Goal: Obtain resource: Obtain resource

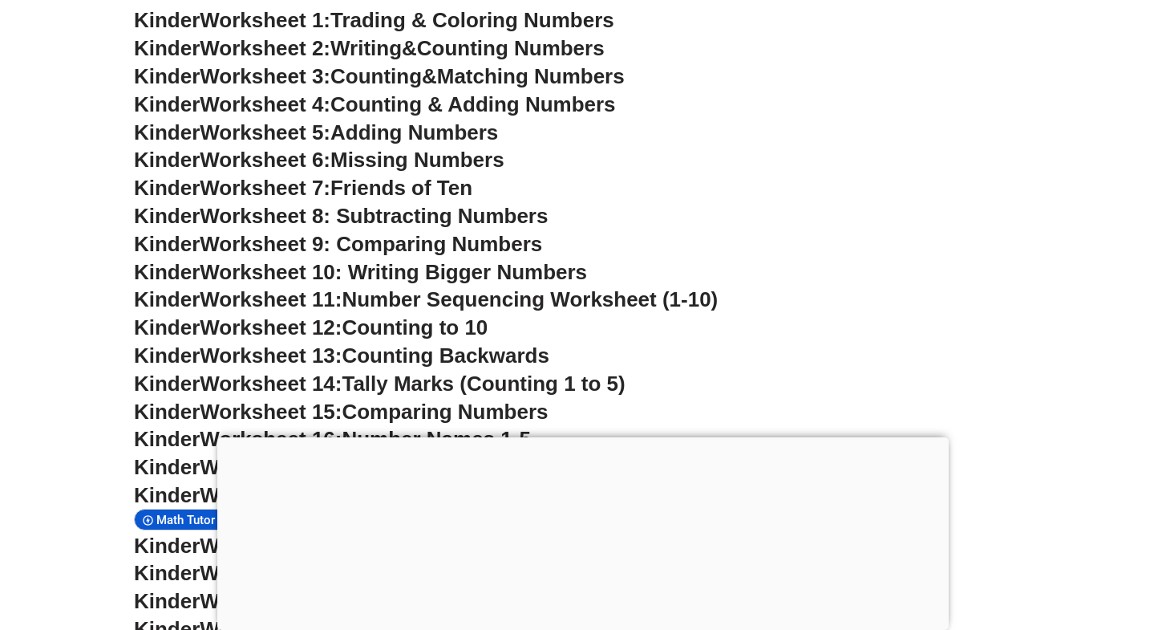
scroll to position [775, 0]
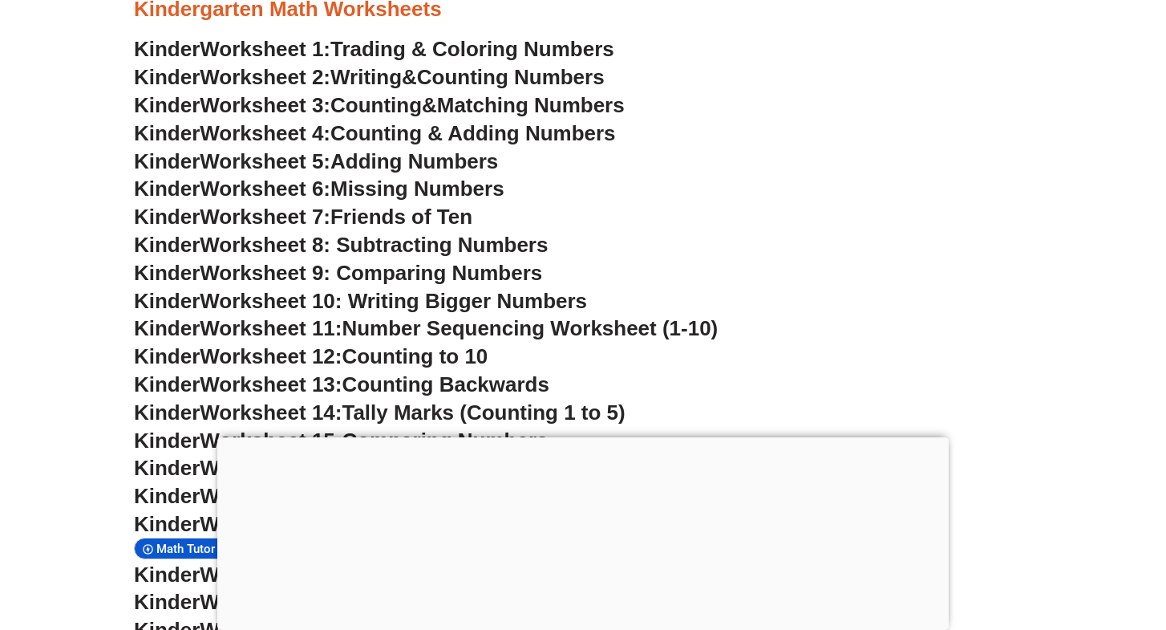
click at [470, 135] on span "Counting & Adding Numbers" at bounding box center [473, 133] width 286 height 24
click at [461, 268] on span "Worksheet 9: Comparing Numbers" at bounding box center [371, 273] width 342 height 24
click at [504, 290] on span "Worksheet 10: Writing Bigger Numbers" at bounding box center [393, 301] width 387 height 24
click at [410, 186] on span "Missing Numbers" at bounding box center [417, 188] width 174 height 24
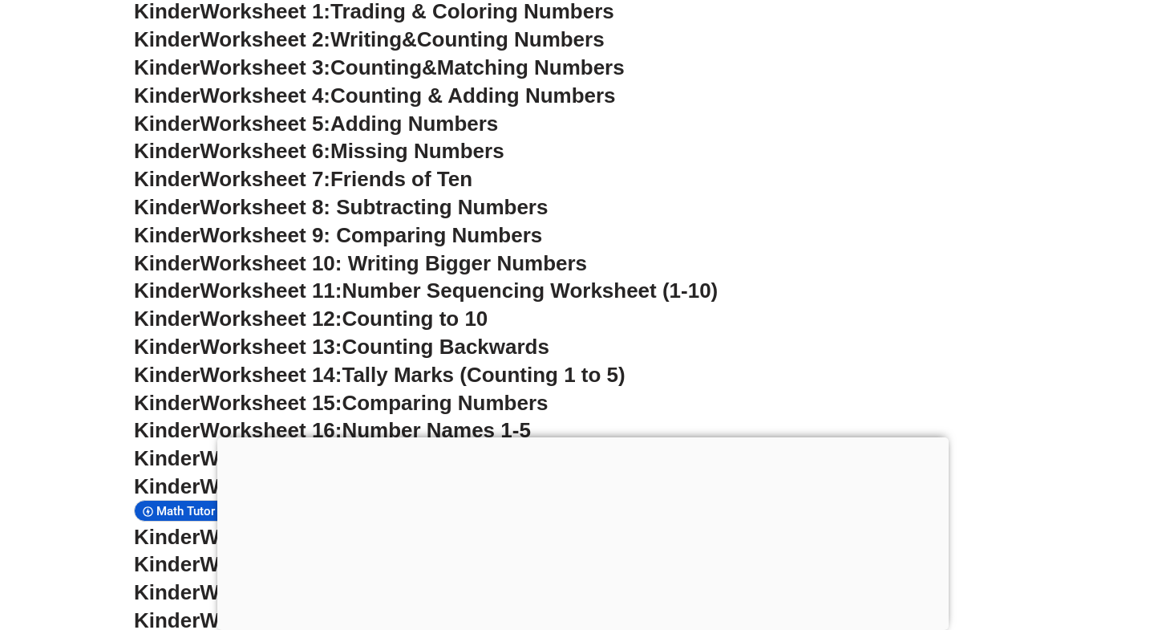
scroll to position [816, 0]
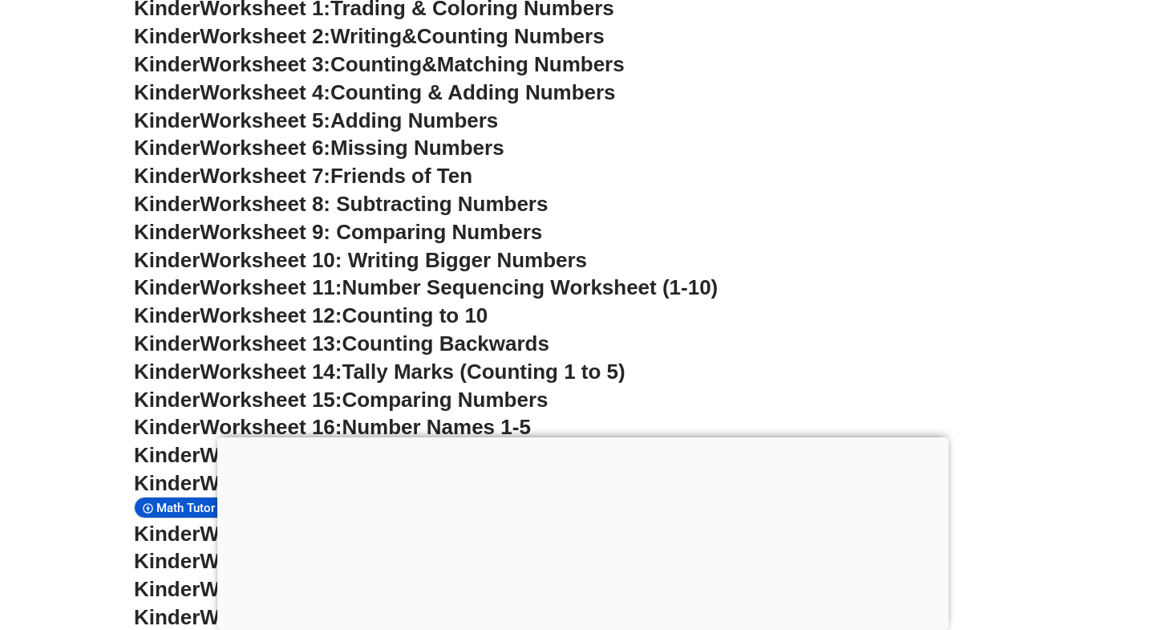
click at [244, 338] on span "Worksheet 13:" at bounding box center [271, 343] width 142 height 24
click at [373, 331] on span "Counting Backwards" at bounding box center [445, 343] width 207 height 24
click at [520, 335] on span "Counting Backwards" at bounding box center [445, 343] width 207 height 24
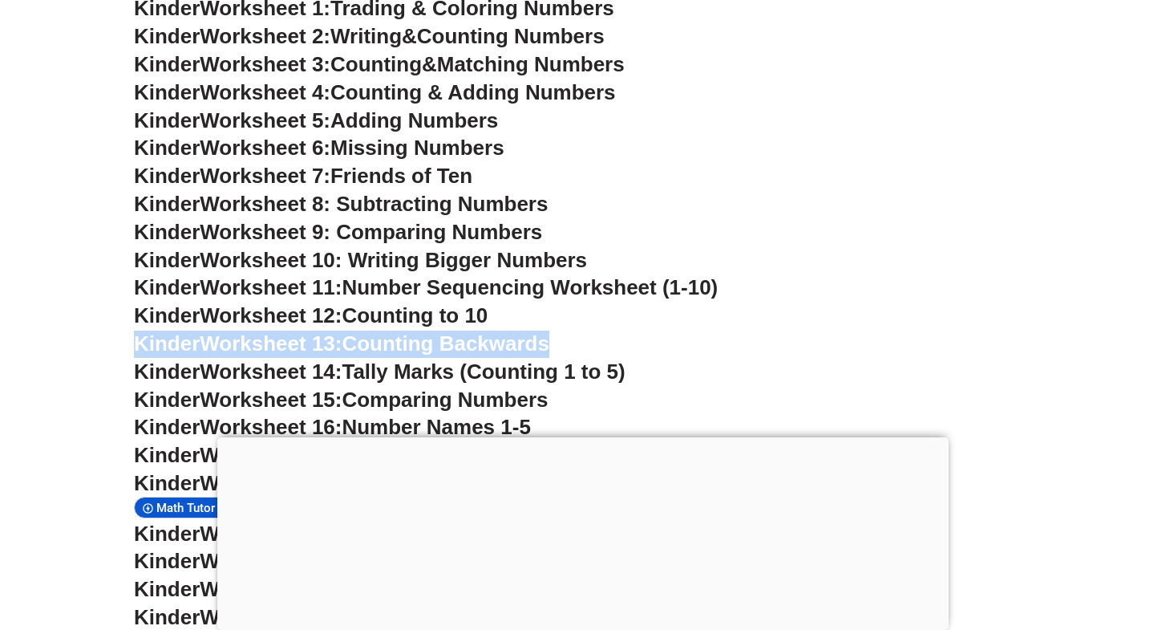
click at [520, 335] on span "Counting Backwards" at bounding box center [445, 343] width 207 height 24
click at [627, 338] on h3 "Kinder Worksheet 13: Counting Backwards" at bounding box center [583, 343] width 898 height 27
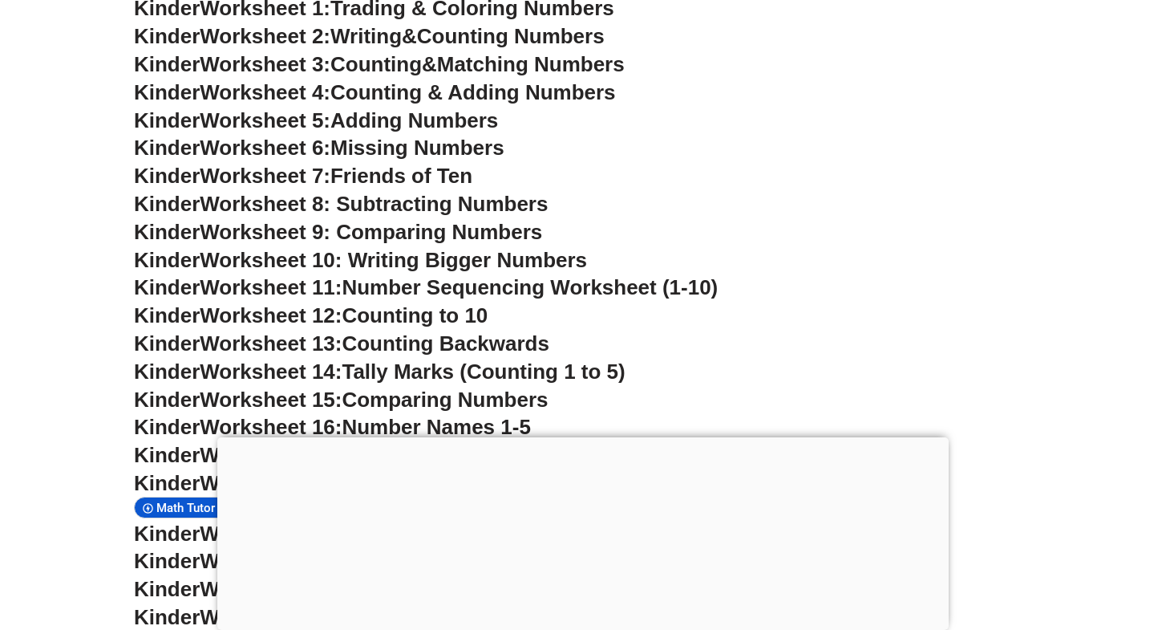
click at [627, 338] on h3 "Kinder Worksheet 13: Counting Backwards" at bounding box center [583, 343] width 898 height 27
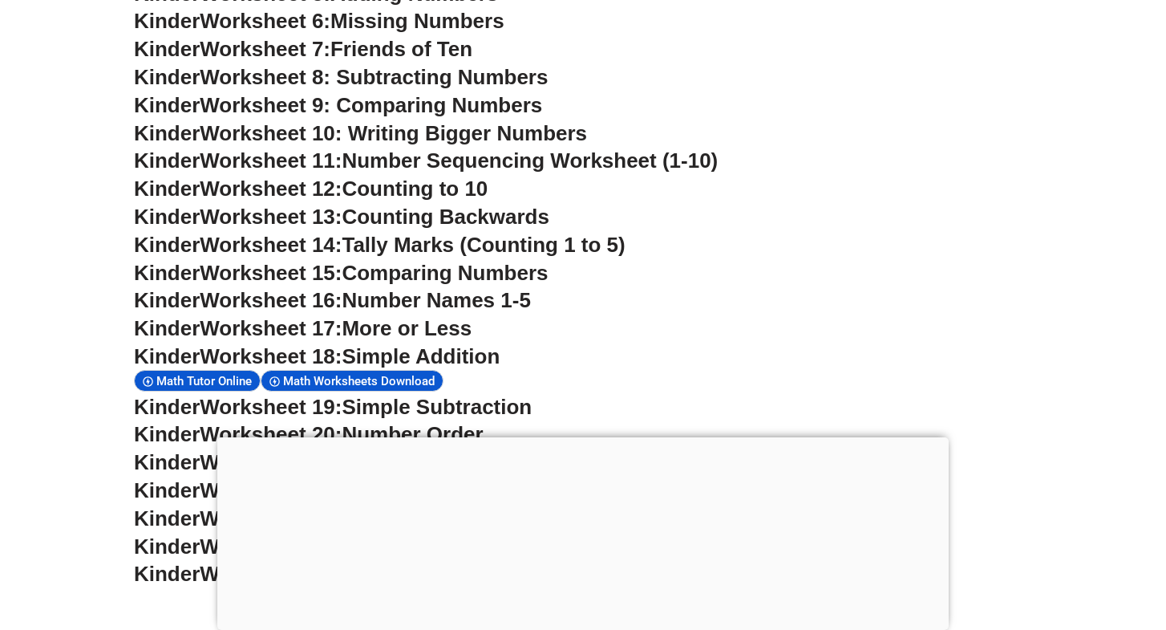
scroll to position [925, 0]
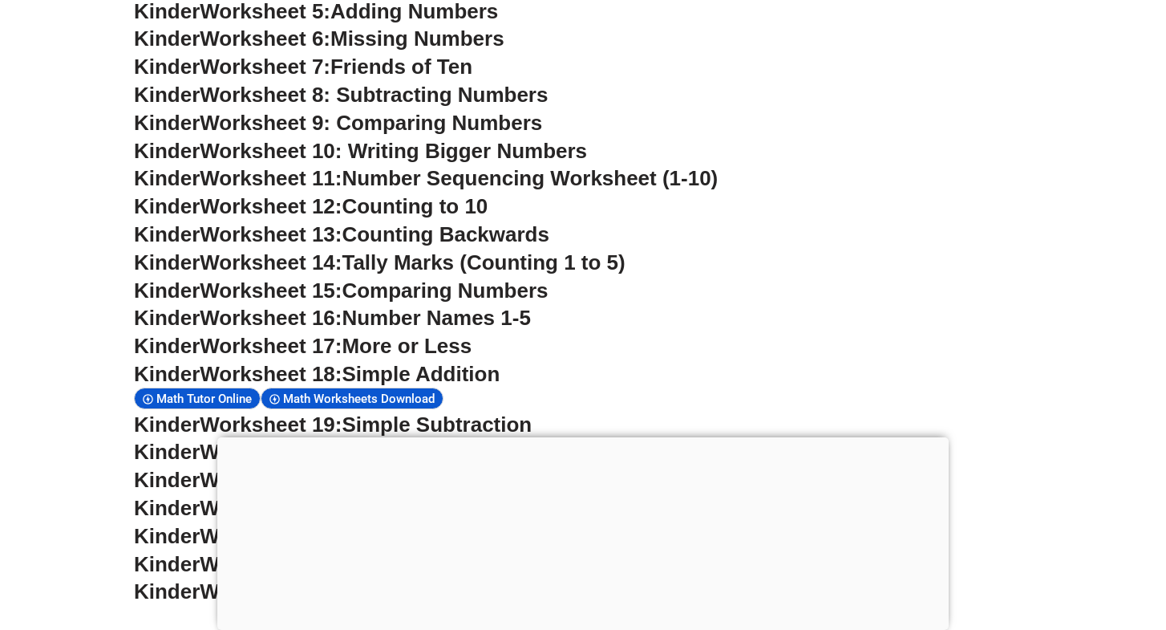
click at [389, 232] on span "Counting Backwards" at bounding box center [445, 234] width 207 height 24
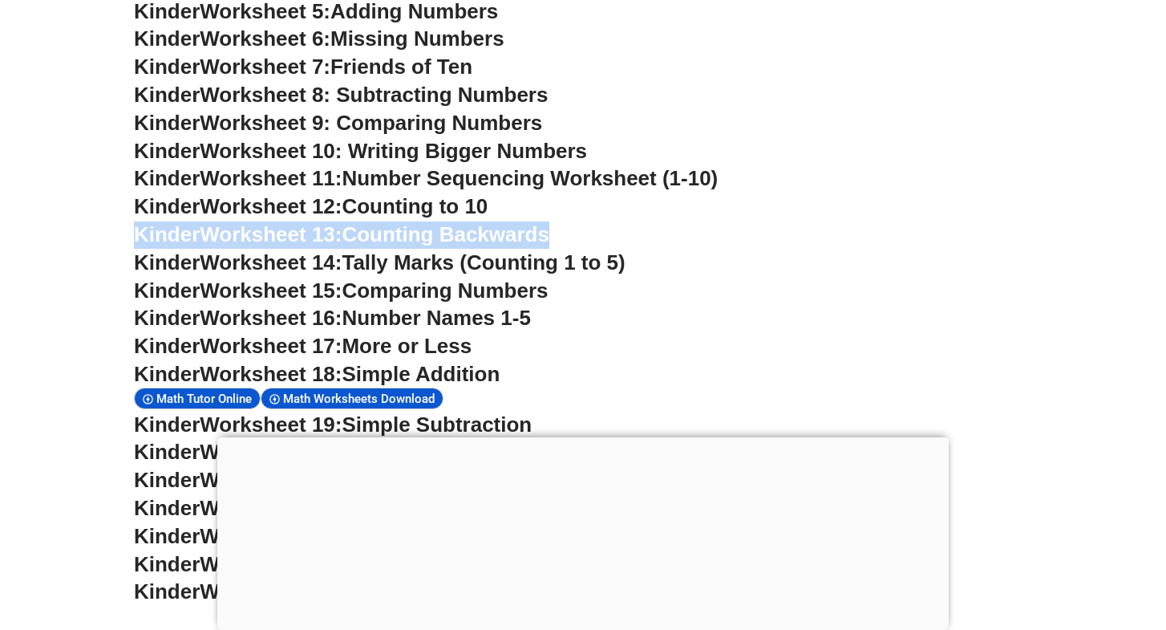
click at [389, 232] on span "Counting Backwards" at bounding box center [445, 234] width 207 height 24
click at [241, 227] on span "Worksheet 13:" at bounding box center [271, 234] width 142 height 24
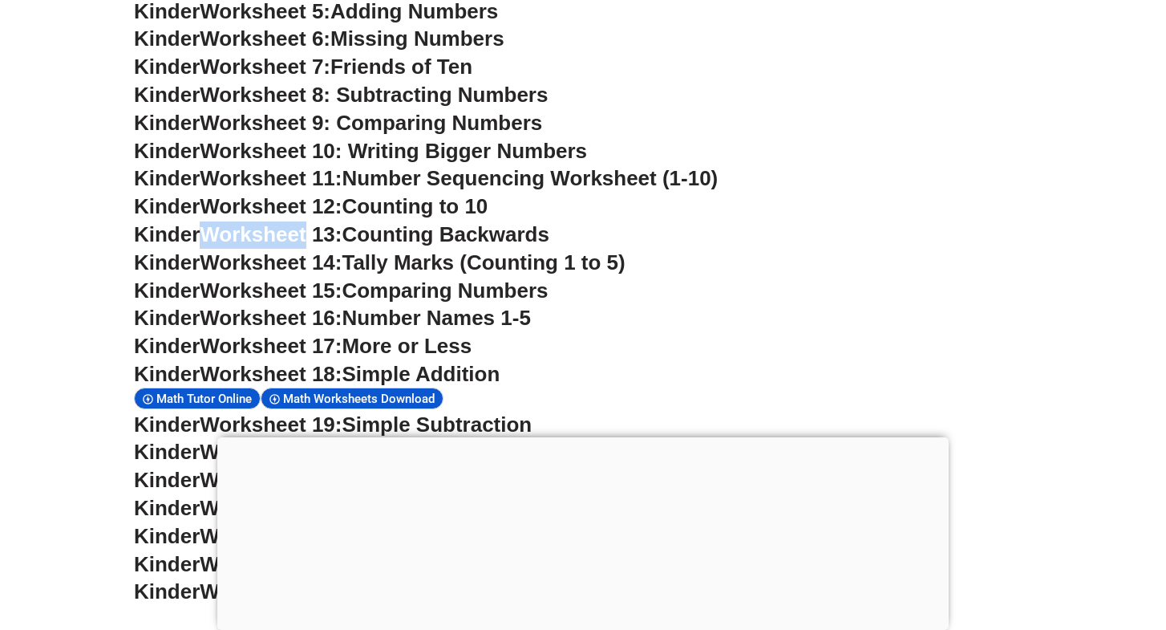
click at [241, 227] on span "Worksheet 13:" at bounding box center [271, 234] width 142 height 24
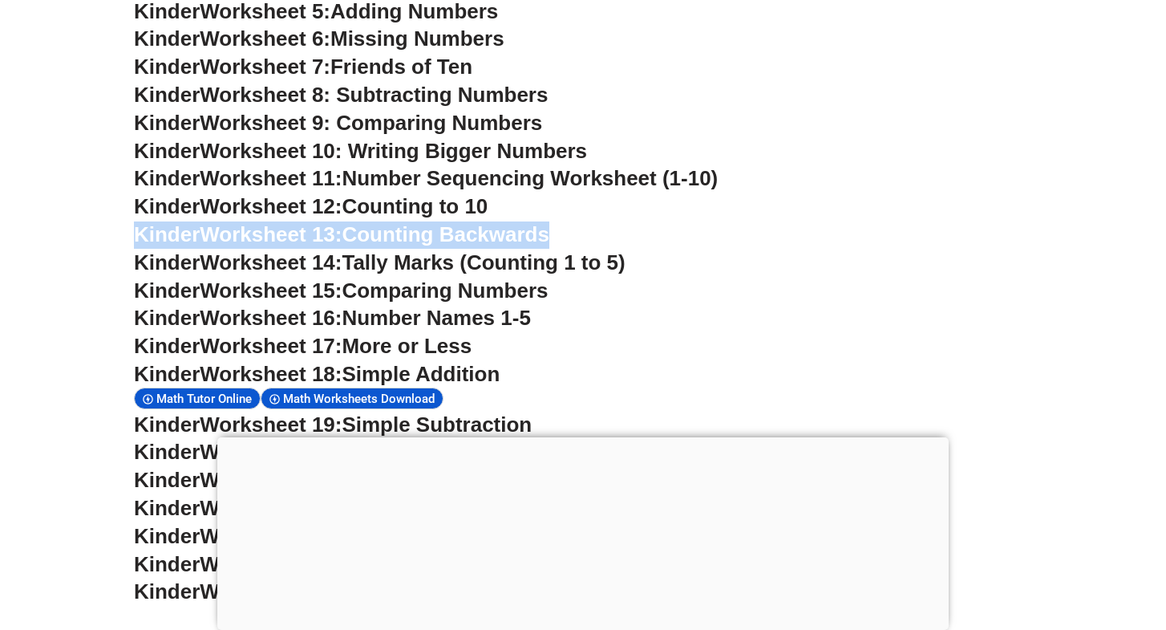
click at [241, 227] on span "Worksheet 13:" at bounding box center [271, 234] width 142 height 24
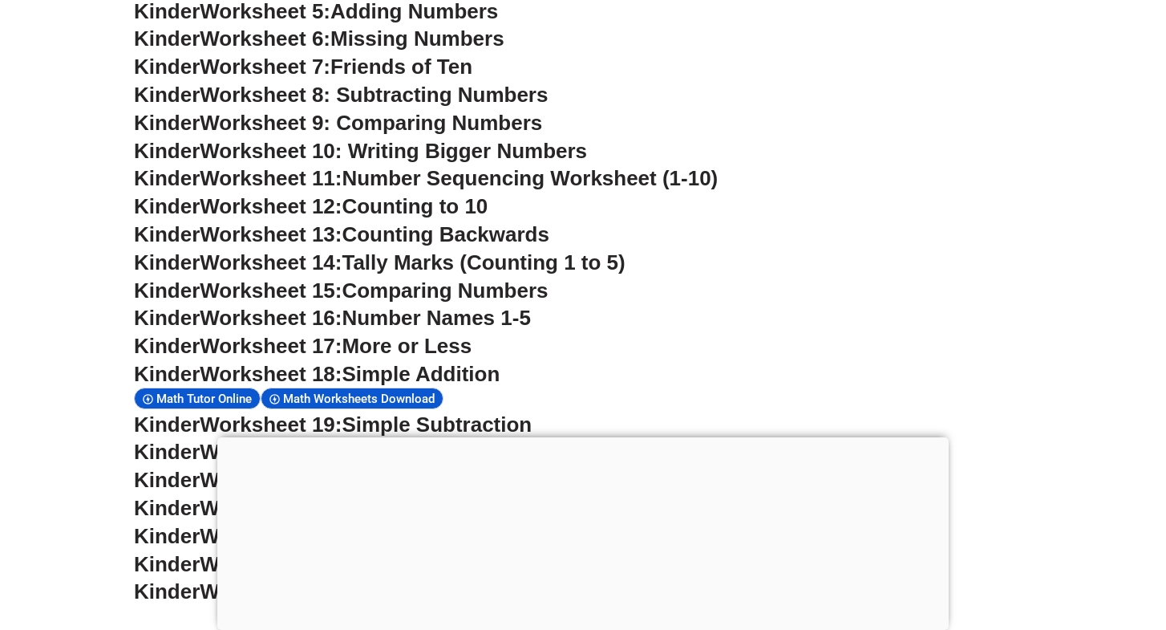
click at [443, 208] on span "Counting to 10" at bounding box center [415, 206] width 146 height 24
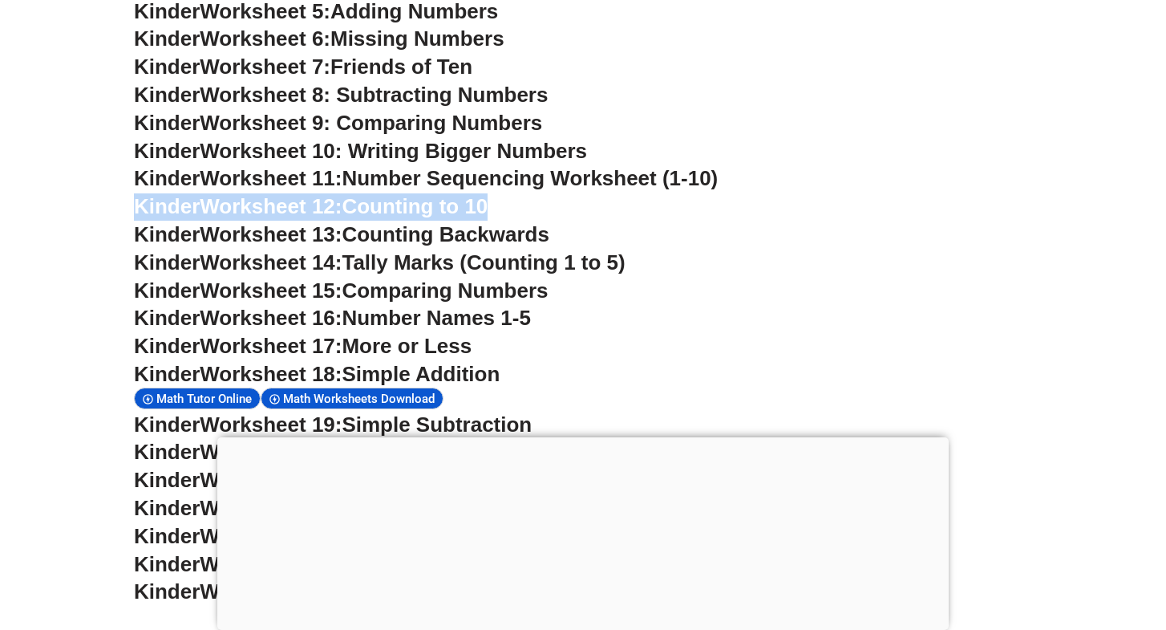
click at [443, 208] on span "Counting to 10" at bounding box center [415, 206] width 146 height 24
click at [444, 209] on span "Counting to 10" at bounding box center [415, 206] width 146 height 24
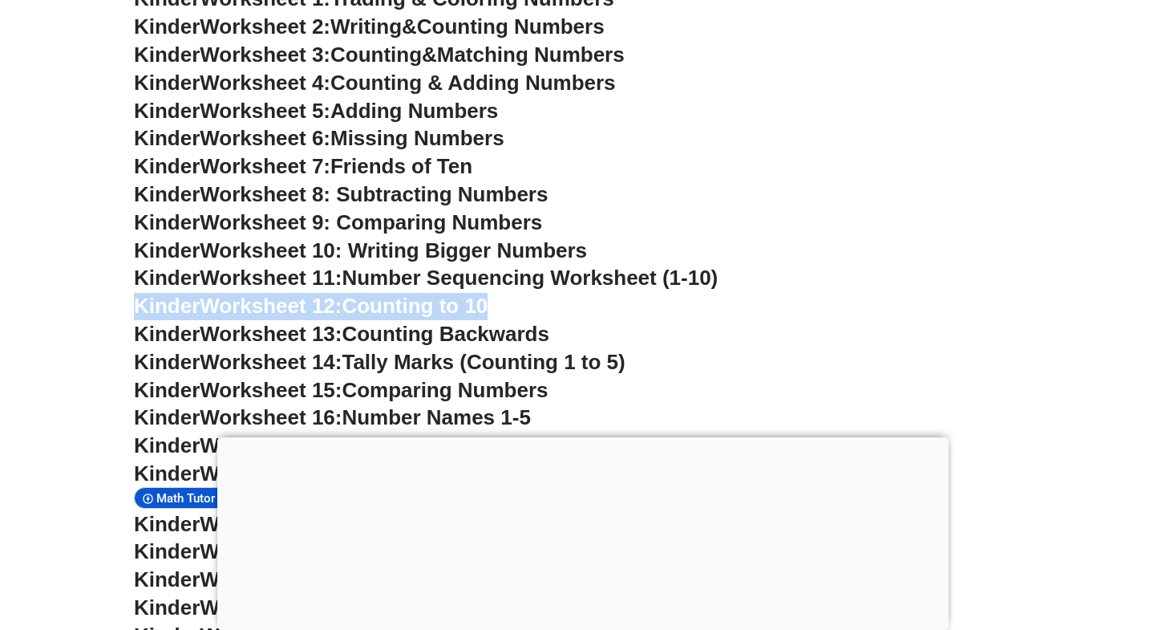
click at [441, 159] on span "Friends of Ten" at bounding box center [401, 166] width 142 height 24
click at [427, 238] on span "Worksheet 10: Writing Bigger Numbers" at bounding box center [393, 250] width 387 height 24
click at [419, 80] on span "Counting & Adding Numbers" at bounding box center [473, 83] width 286 height 24
click at [418, 52] on span "Counting" at bounding box center [375, 55] width 91 height 24
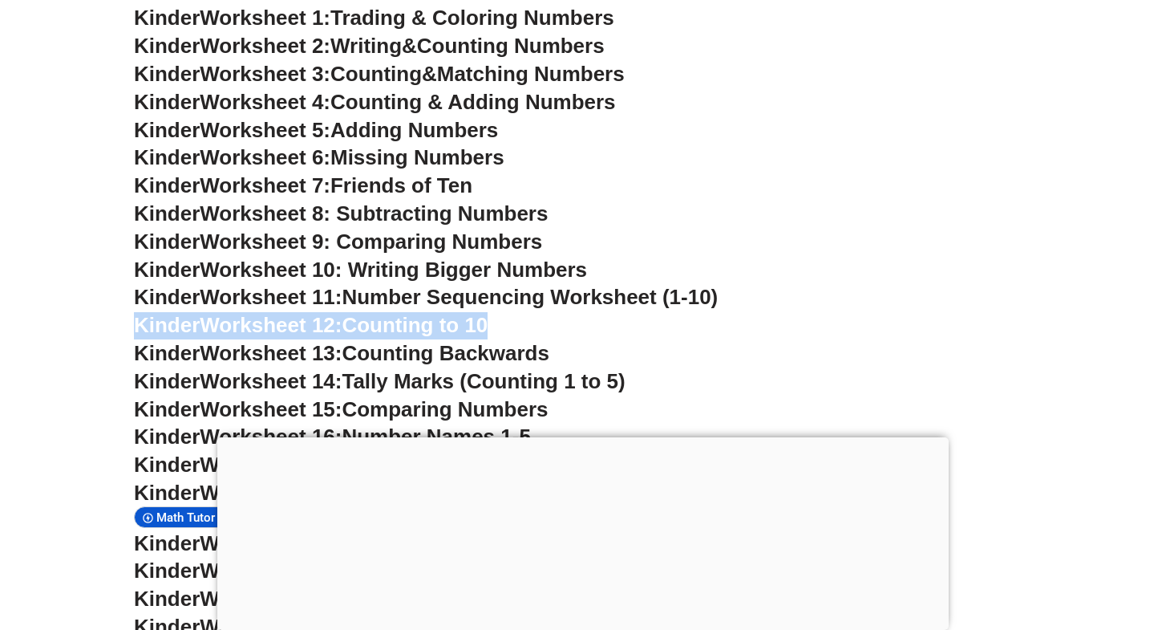
click at [476, 22] on span "Trading & Coloring Numbers" at bounding box center [472, 18] width 284 height 24
click at [396, 50] on span "Writing" at bounding box center [365, 46] width 71 height 24
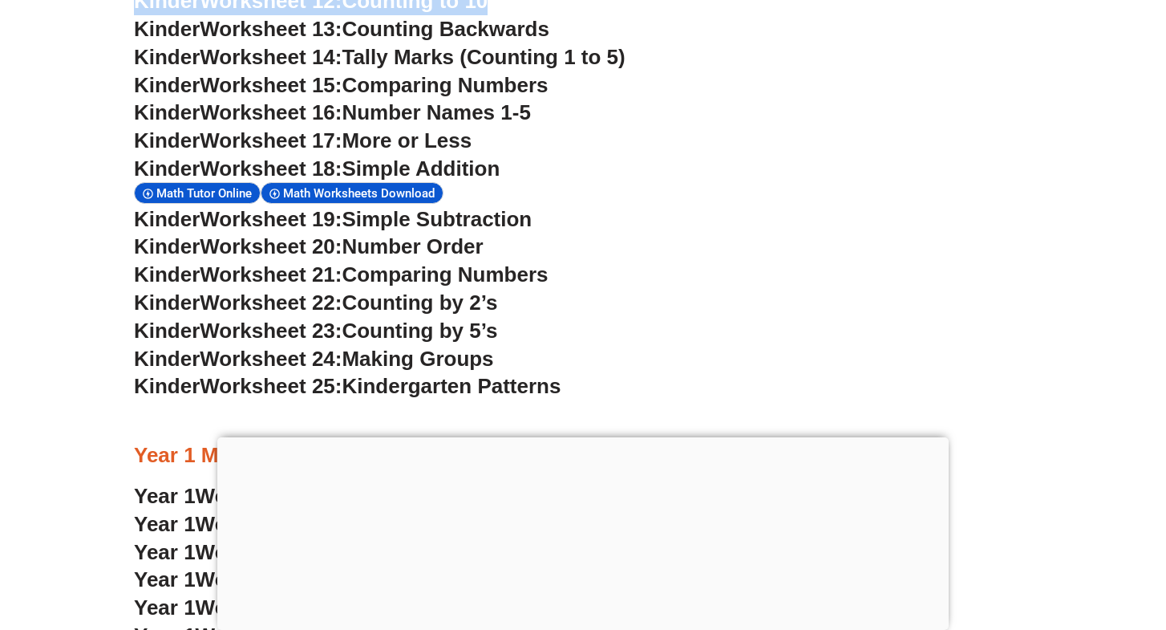
scroll to position [986, 0]
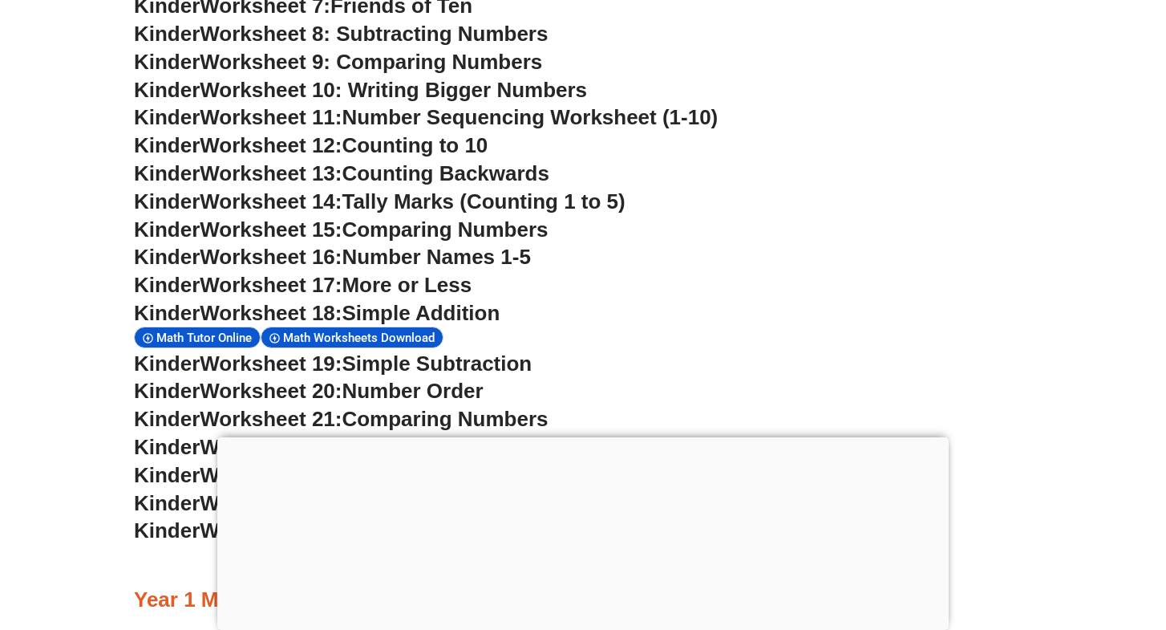
click at [376, 166] on span "Counting Backwards" at bounding box center [445, 173] width 207 height 24
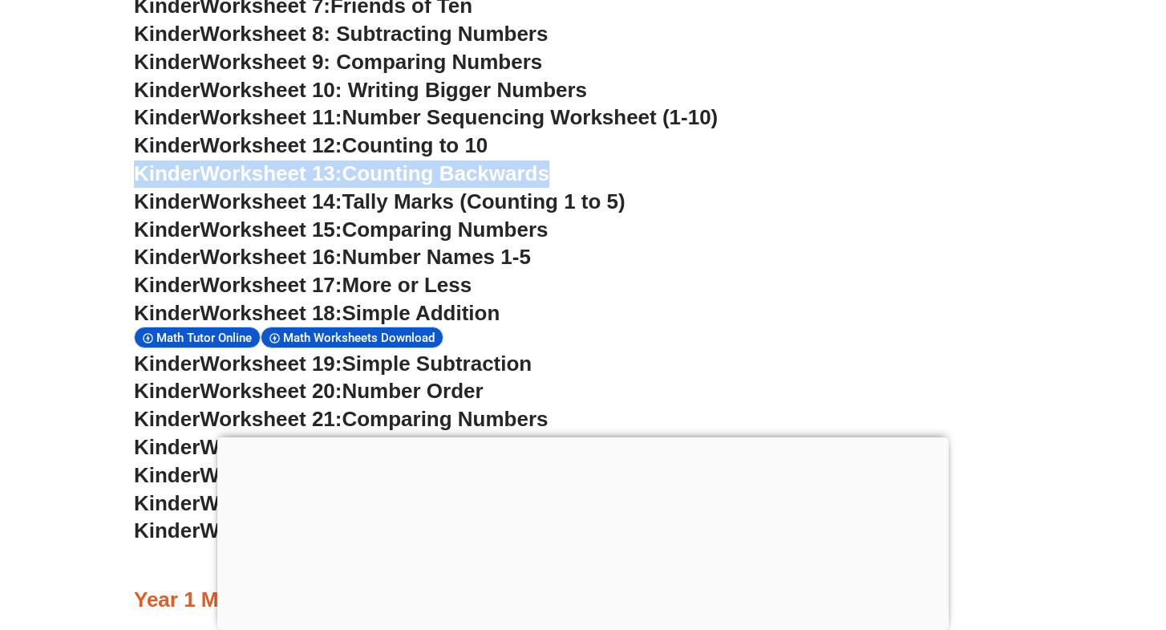
click at [376, 166] on span "Counting Backwards" at bounding box center [445, 173] width 207 height 24
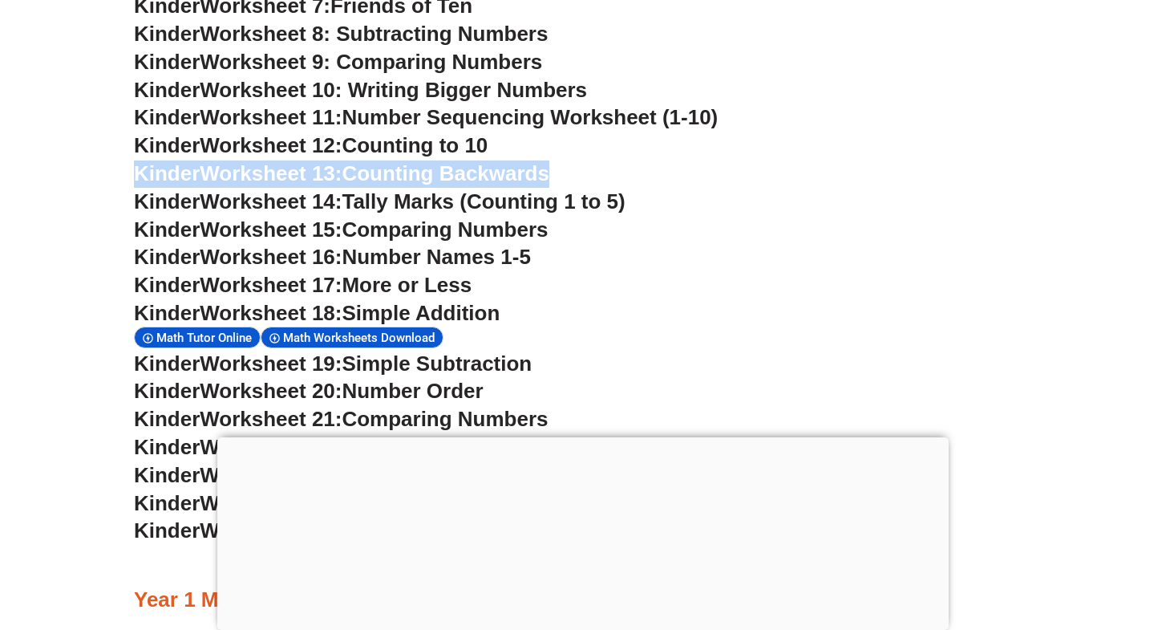
click at [376, 166] on span "Counting Backwards" at bounding box center [445, 173] width 207 height 24
click at [205, 165] on span "Worksheet 13:" at bounding box center [271, 173] width 142 height 24
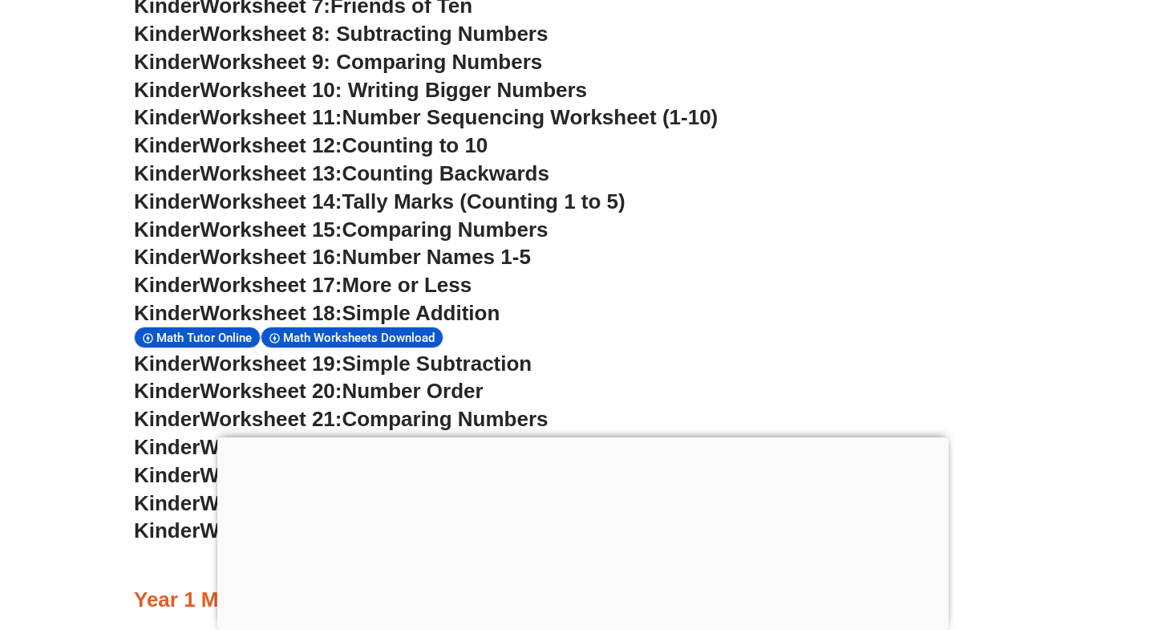
click at [205, 165] on span "Worksheet 13:" at bounding box center [271, 173] width 142 height 24
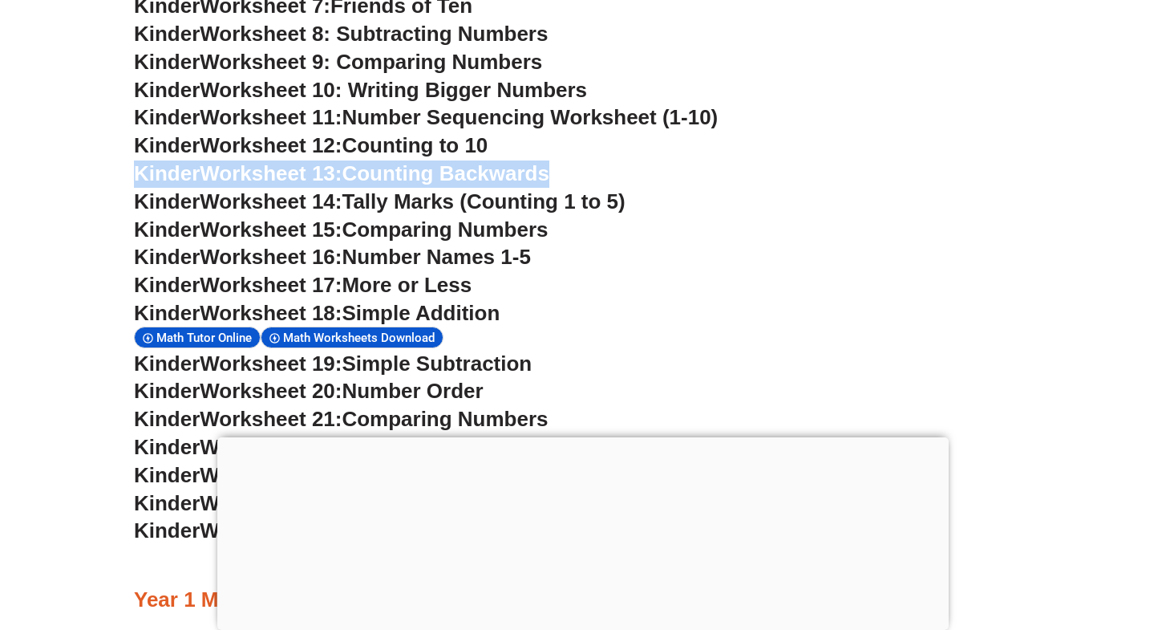
click at [205, 165] on span "Worksheet 13:" at bounding box center [271, 173] width 142 height 24
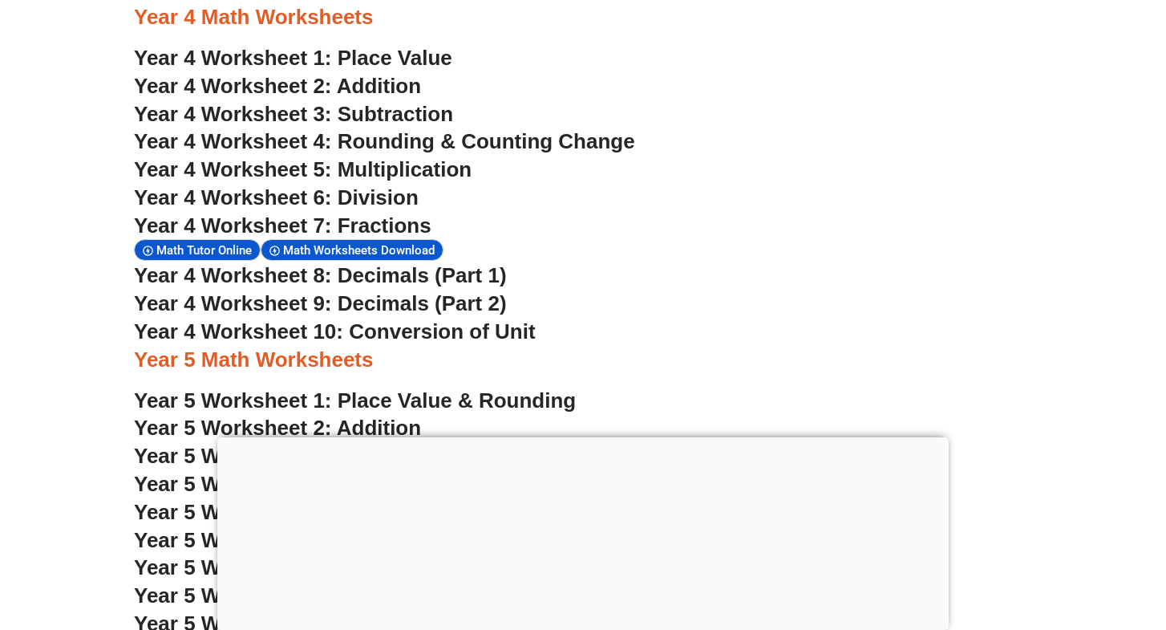
scroll to position [2174, 0]
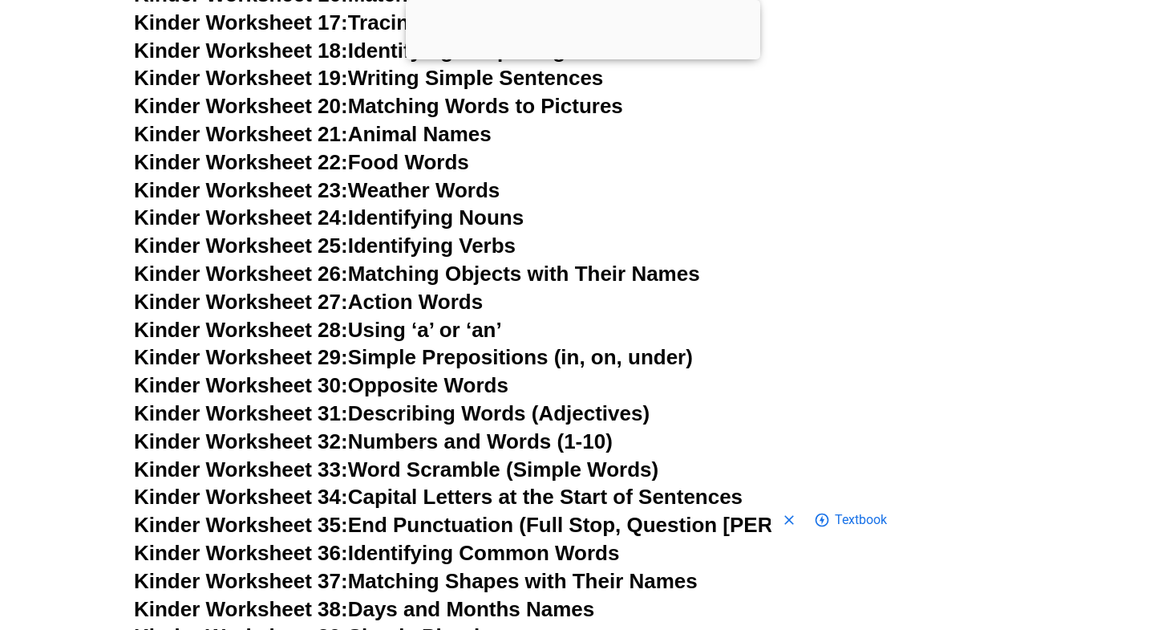
scroll to position [1642, 0]
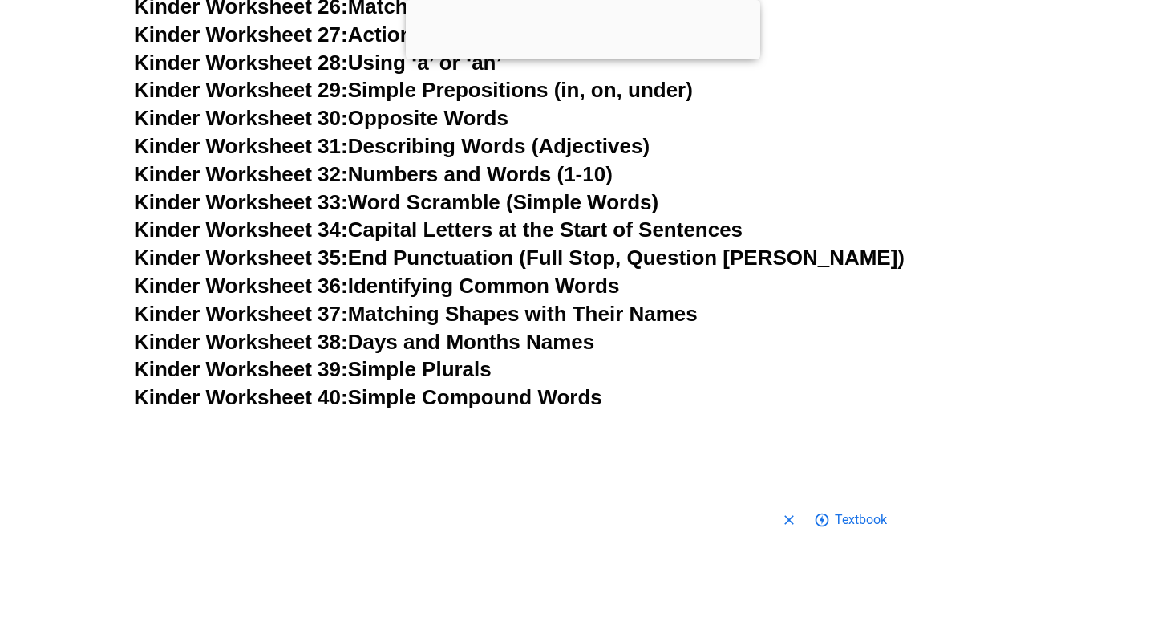
click at [468, 330] on link "Kinder Worksheet 38: Days and Months Names" at bounding box center [364, 342] width 460 height 24
click at [488, 302] on link "Kinder Worksheet 37: Matching Shapes with Their Names" at bounding box center [416, 314] width 564 height 24
click at [524, 302] on link "Kinder Worksheet 37: Matching Shapes with Their Names" at bounding box center [416, 314] width 564 height 24
click at [435, 245] on link "Kinder Worksheet 35: End Punctuation (Full Stop, Question [PERSON_NAME])" at bounding box center [519, 257] width 771 height 24
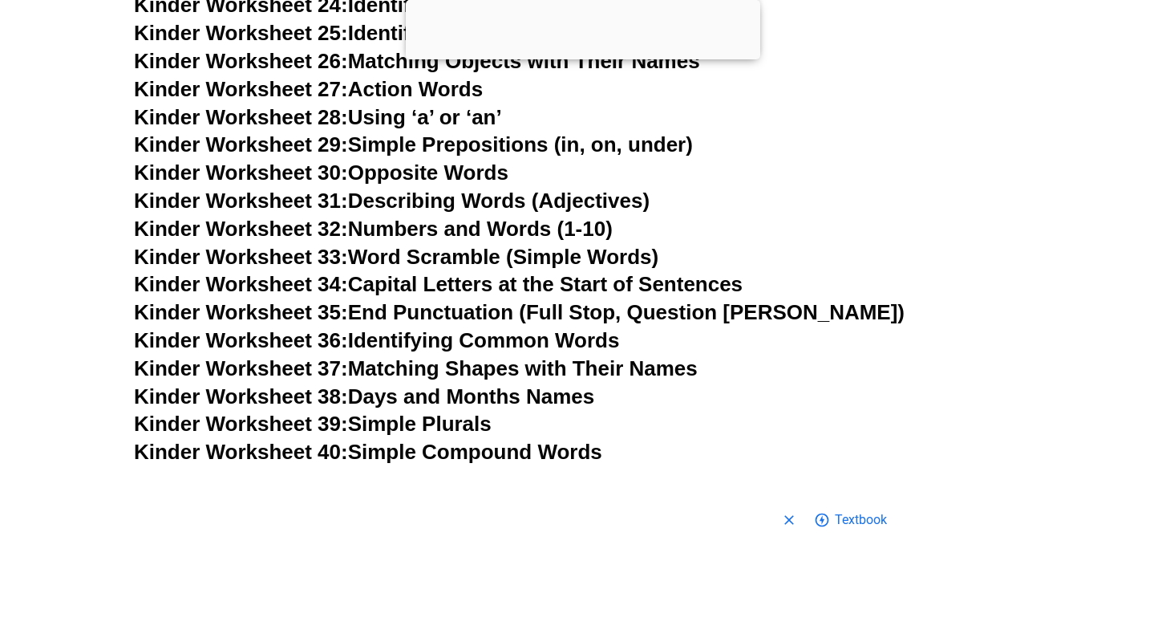
click at [429, 245] on link "Kinder Worksheet 33: Word Scramble (Simple Words)" at bounding box center [396, 257] width 525 height 24
click at [454, 188] on link "Kinder Worksheet 31: Describing Words (Adjectives)" at bounding box center [392, 200] width 516 height 24
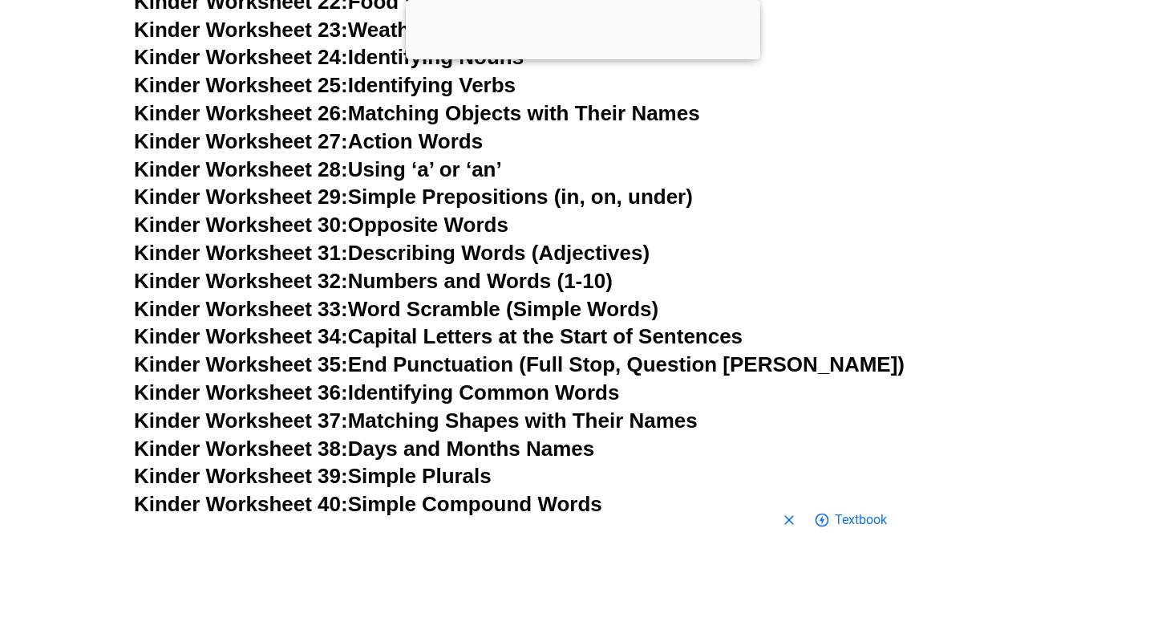
scroll to position [1479, 0]
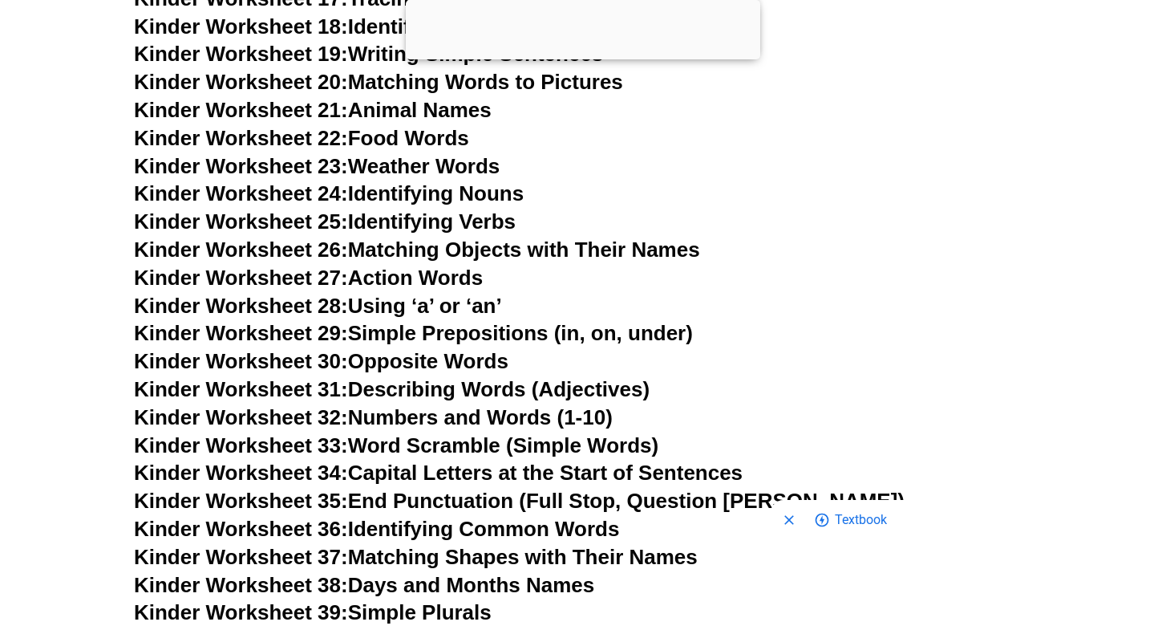
click at [516, 348] on h3 "Kinder Worksheet 30: Opposite Words" at bounding box center [583, 361] width 898 height 27
click at [457, 349] on link "Kinder Worksheet 30: Opposite Words" at bounding box center [321, 361] width 375 height 24
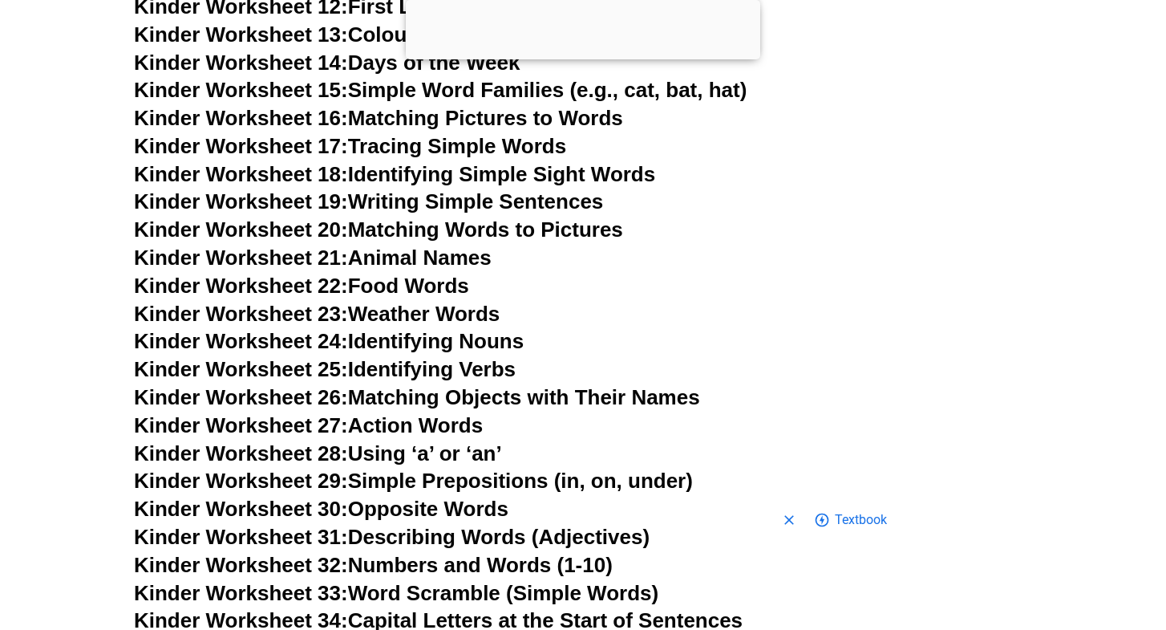
click at [447, 273] on link "Kinder Worksheet 22: Food Words" at bounding box center [301, 285] width 335 height 24
click at [403, 329] on link "Kinder Worksheet 24: Identifying Nouns" at bounding box center [329, 341] width 390 height 24
click at [394, 302] on link "Kinder Worksheet 23: Weather Words" at bounding box center [317, 314] width 366 height 24
click at [431, 245] on link "Kinder Worksheet 21: Animal Names" at bounding box center [313, 257] width 358 height 24
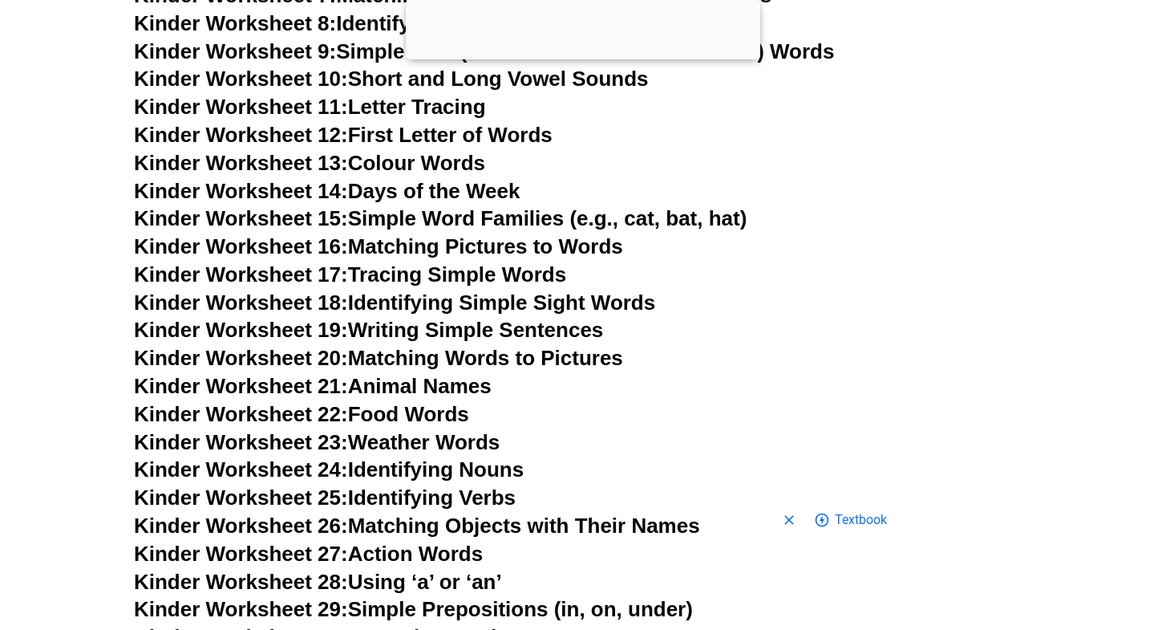
click at [409, 160] on link "Kinder Worksheet 13: Colour Words" at bounding box center [309, 163] width 351 height 24
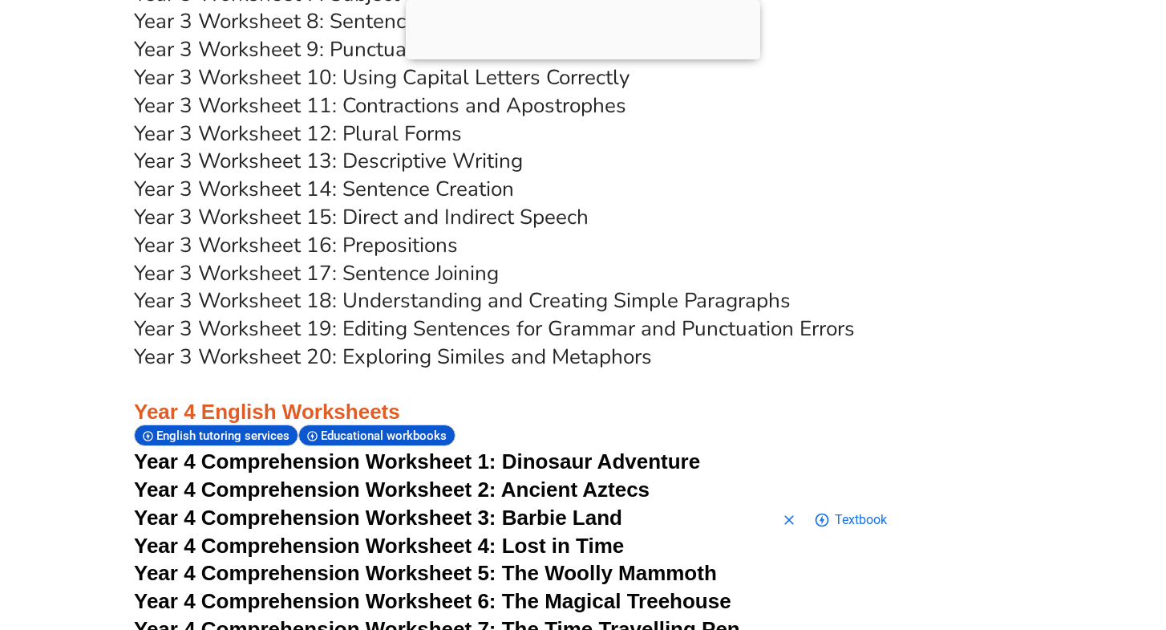
scroll to position [6331, 0]
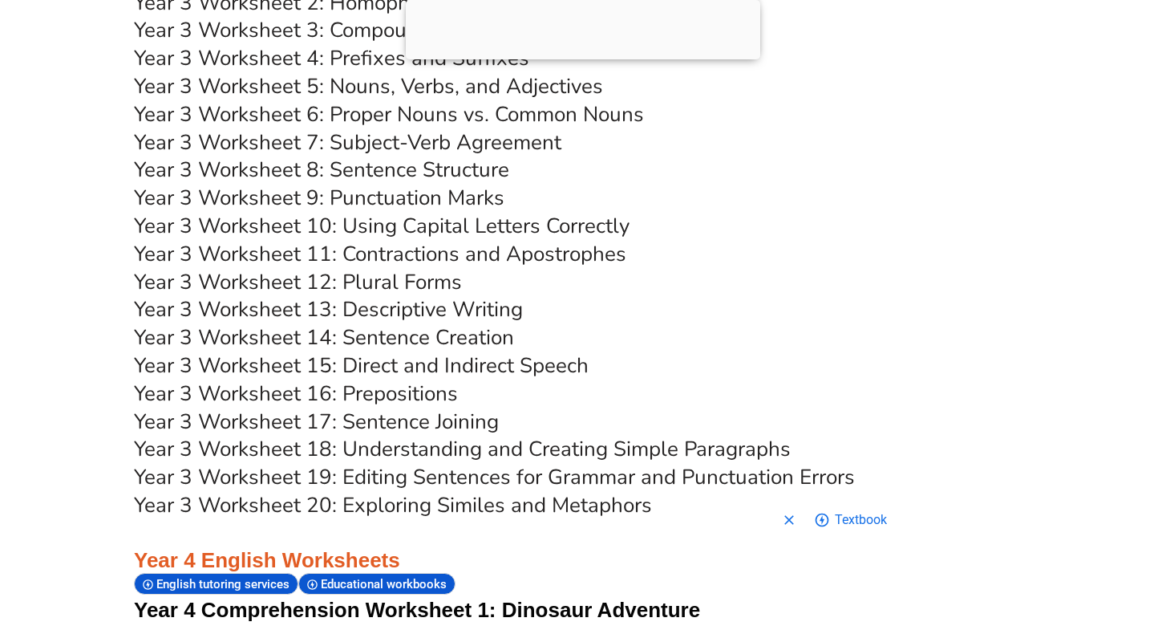
click at [435, 491] on link "Year 3 Worksheet 20: Exploring Similes and Metaphors" at bounding box center [393, 505] width 518 height 28
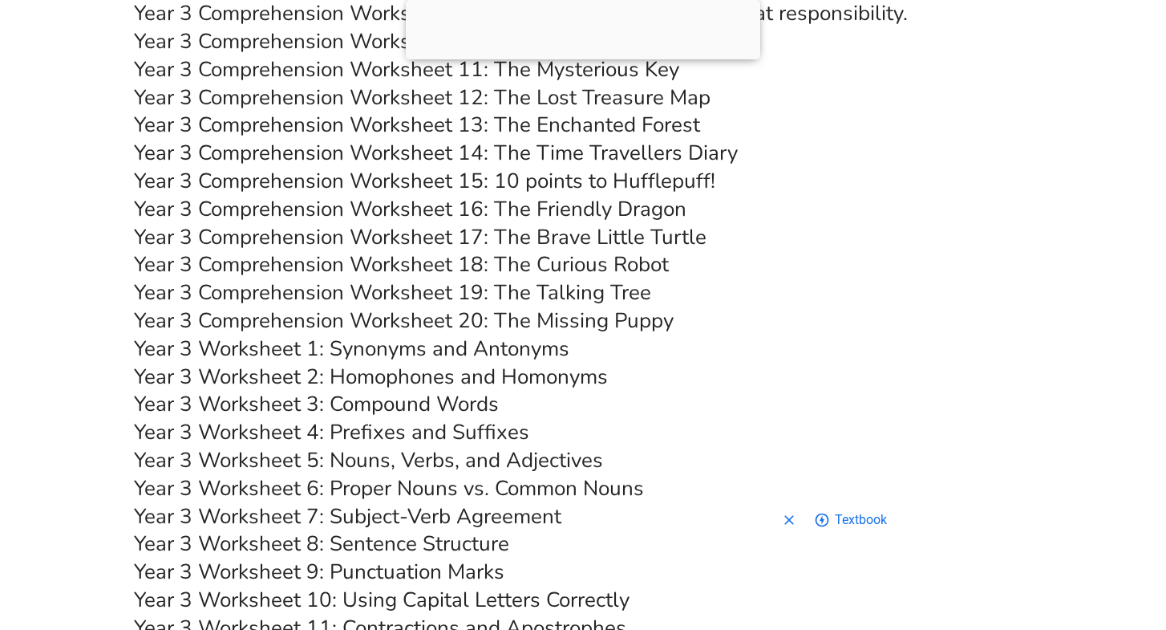
scroll to position [5925, 0]
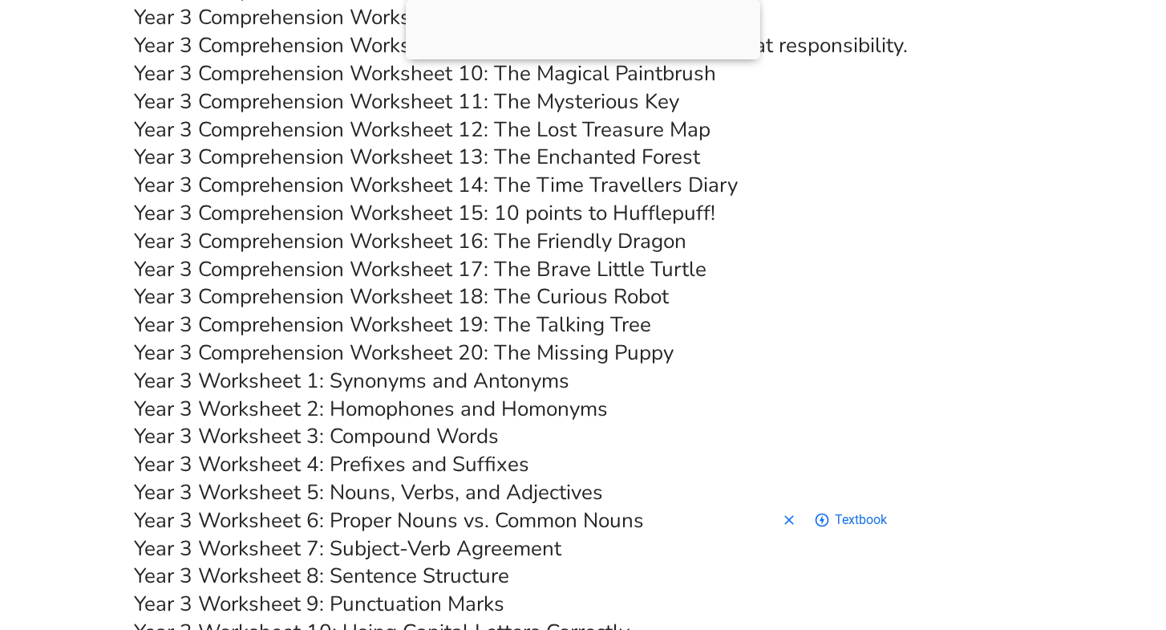
click at [569, 310] on link "Year 3 Comprehension Worksheet 19: The Talking Tree" at bounding box center [392, 324] width 517 height 28
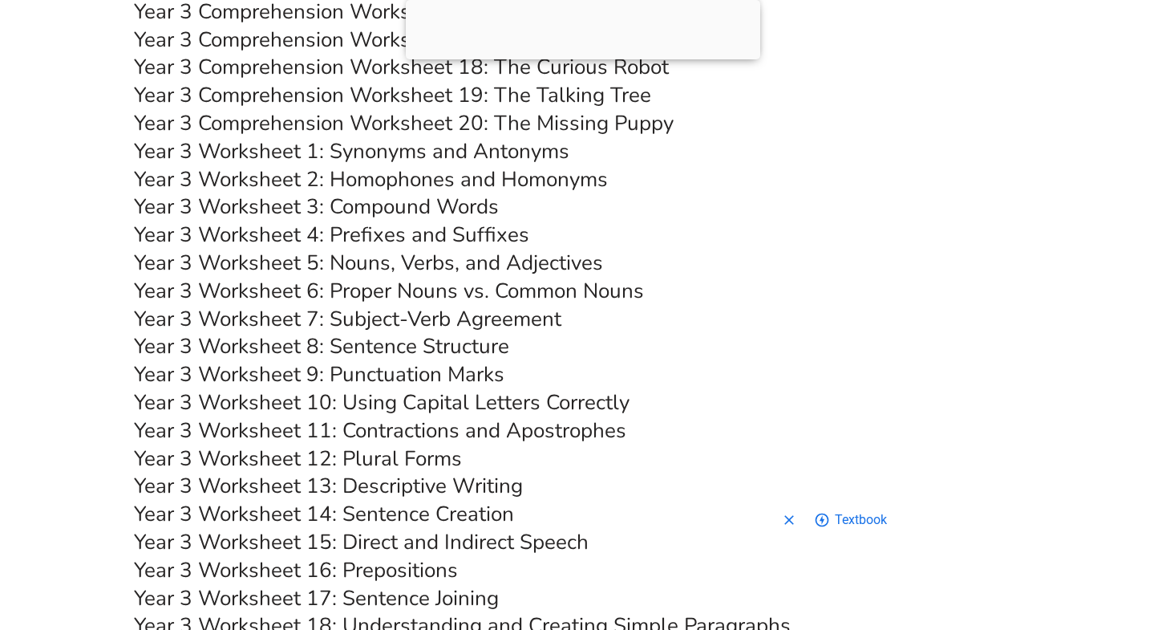
scroll to position [6158, 0]
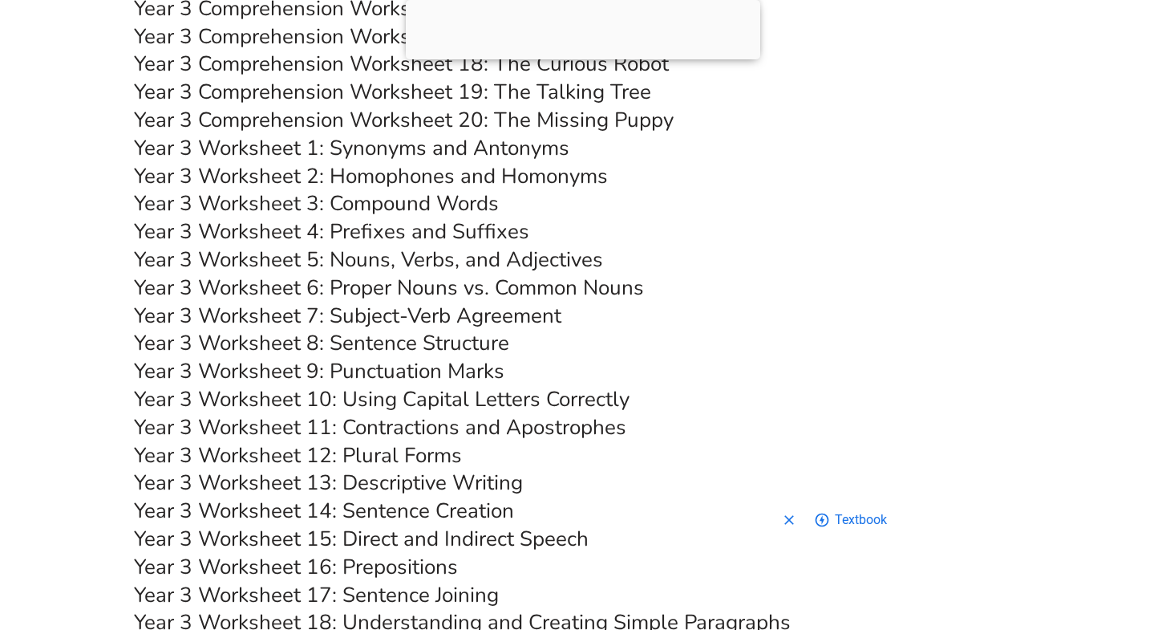
click at [418, 496] on link "Year 3 Worksheet 14: Sentence Creation" at bounding box center [324, 510] width 380 height 28
click at [425, 553] on link "Year 3 Worksheet 16: Prepositions" at bounding box center [296, 567] width 324 height 28
